Goal: Task Accomplishment & Management: Use online tool/utility

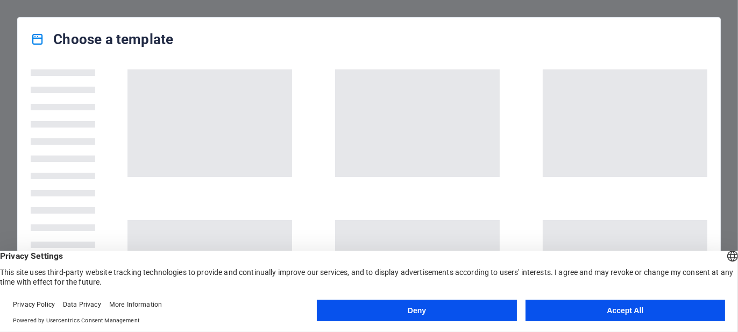
click at [590, 311] on button "Accept All" at bounding box center [625, 311] width 200 height 22
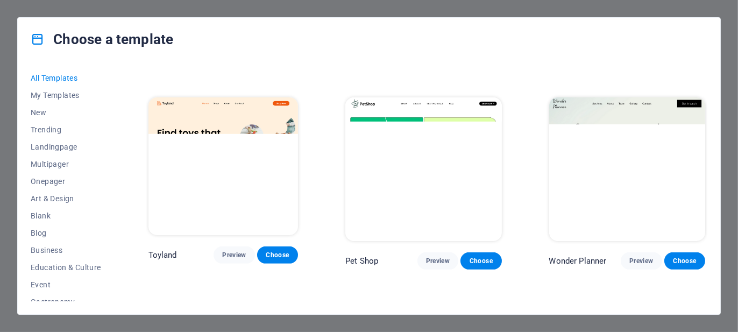
scroll to position [717, 0]
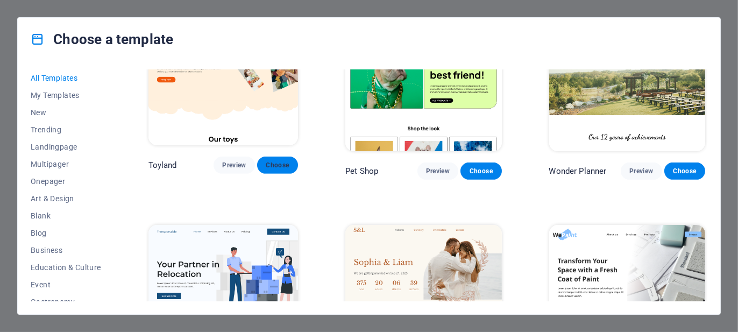
click at [274, 161] on span "Choose" at bounding box center [278, 165] width 24 height 9
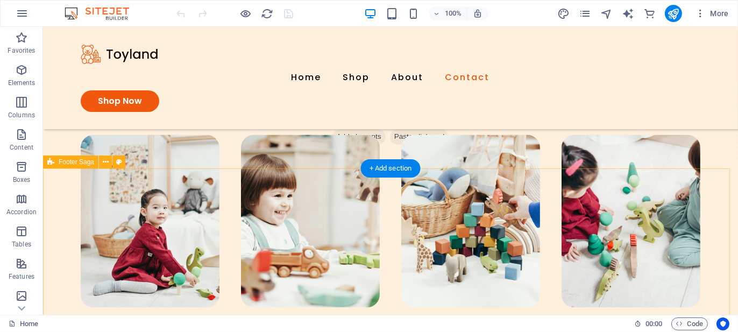
scroll to position [2520, 0]
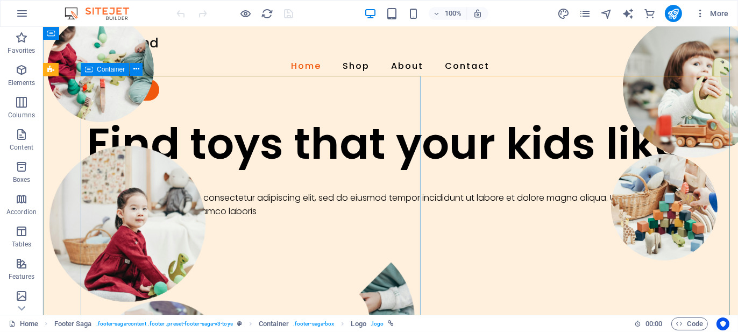
scroll to position [0, 0]
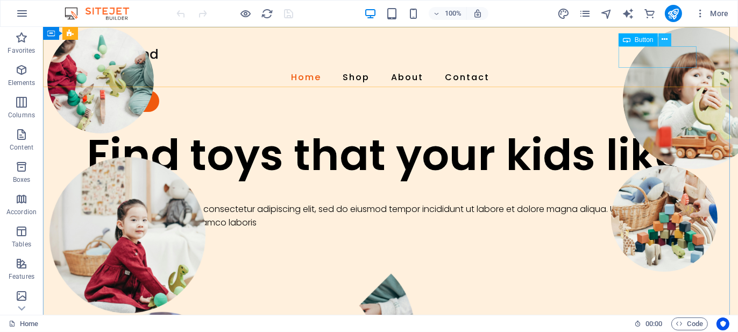
click at [664, 42] on icon at bounding box center [664, 39] width 6 height 11
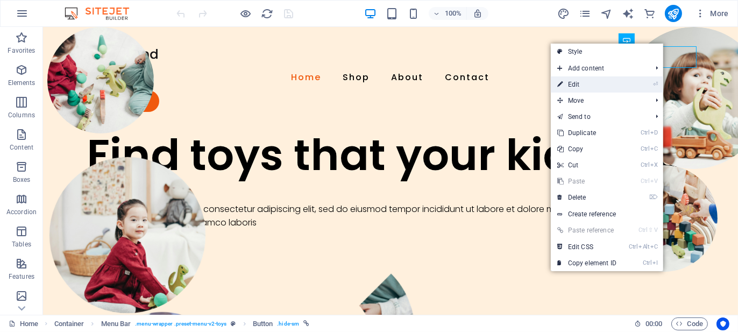
click at [576, 86] on link "⏎ Edit" at bounding box center [587, 84] width 72 height 16
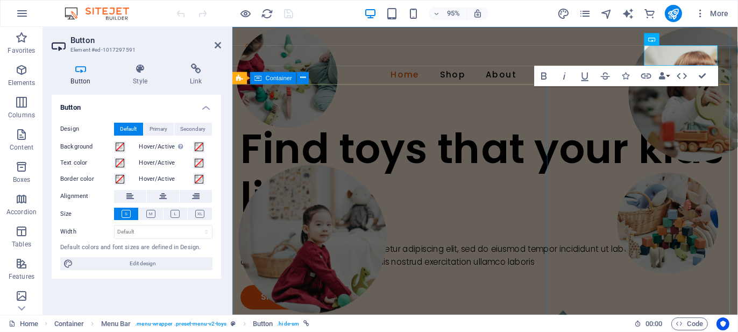
click at [339, 129] on div "Find toys that your kids like Lorem ipsum dolor sit amet, consectetur adipiscin…" at bounding box center [498, 226] width 532 height 195
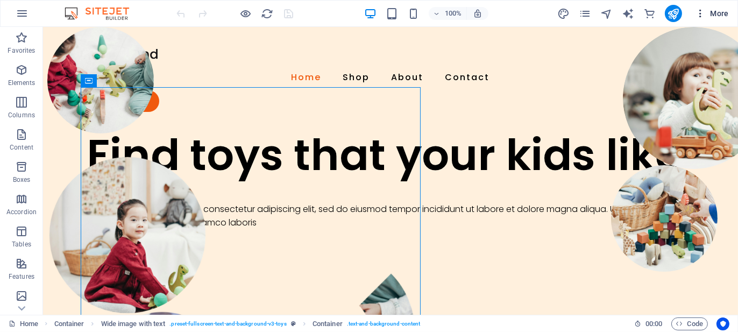
click at [708, 12] on span "More" at bounding box center [712, 13] width 34 height 11
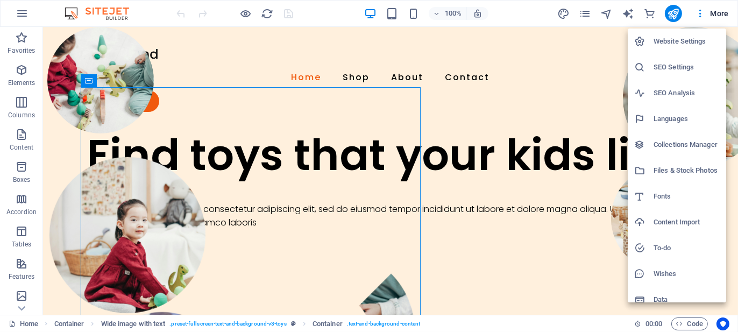
click at [669, 70] on h6 "SEO Settings" at bounding box center [686, 67] width 66 height 13
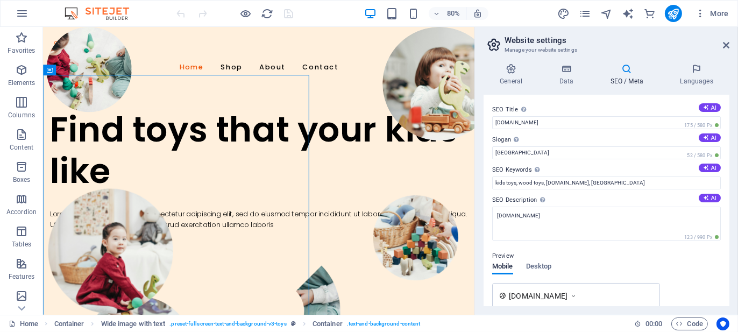
scroll to position [183, 0]
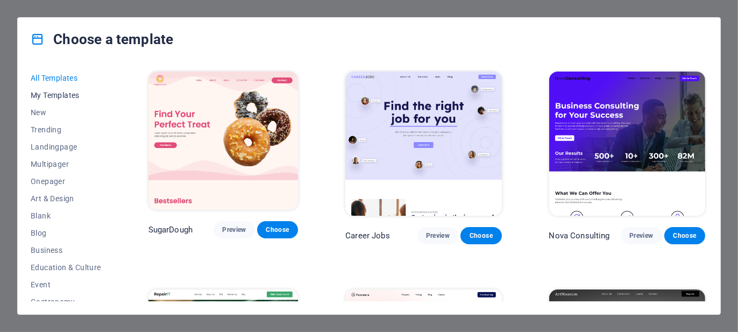
click at [69, 95] on span "My Templates" at bounding box center [66, 95] width 70 height 9
